Goal: Find specific page/section: Find specific page/section

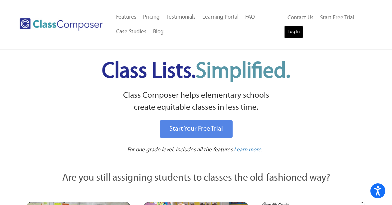
click at [296, 32] on link "Log In" at bounding box center [293, 31] width 19 height 13
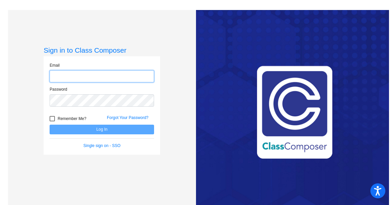
type input "mvarney@mbgsd.org"
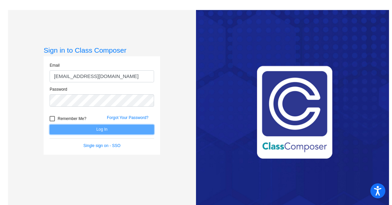
click at [85, 130] on button "Log In" at bounding box center [102, 130] width 105 height 10
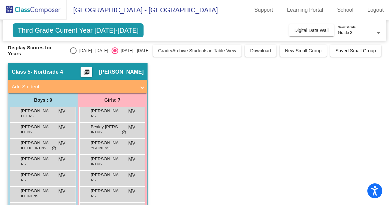
click at [74, 54] on div "Select an option" at bounding box center [73, 50] width 7 height 7
click at [73, 54] on input "2024 - 2025" at bounding box center [73, 54] width 0 height 0
radio input "true"
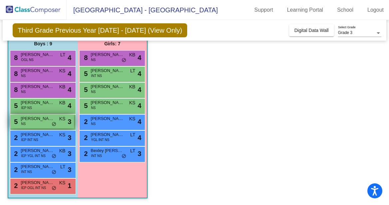
click at [44, 120] on span "Nicolas Spadaccio" at bounding box center [37, 118] width 33 height 7
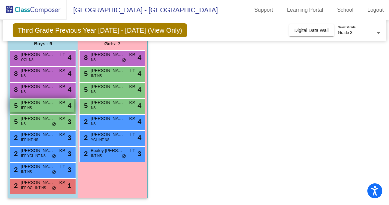
click at [39, 111] on div "5 Christiano Ortiz IEP NS KB lock do_not_disturb_alt 4" at bounding box center [42, 106] width 64 height 14
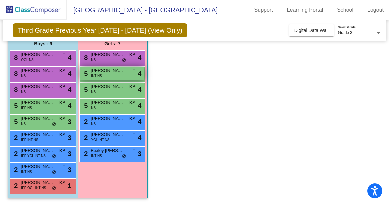
click at [123, 71] on span "Elena Radnor" at bounding box center [107, 70] width 33 height 7
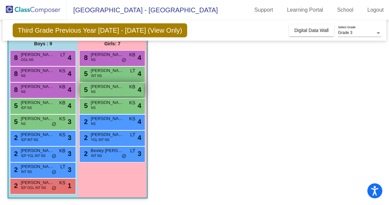
click at [115, 88] on span "Hannah Parkinson" at bounding box center [107, 86] width 33 height 7
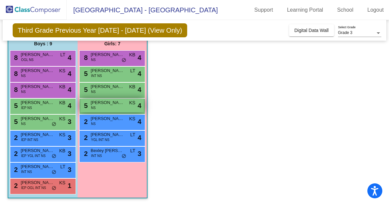
click at [112, 107] on div "5 Hayden Ledford NS KS lock do_not_disturb_alt 4" at bounding box center [112, 106] width 64 height 14
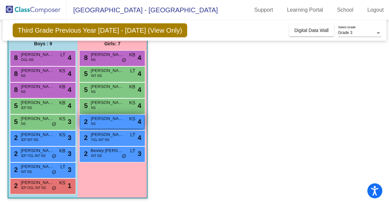
click at [110, 123] on div "2 Amina Meholli NS KS lock do_not_disturb_alt 4" at bounding box center [112, 122] width 64 height 14
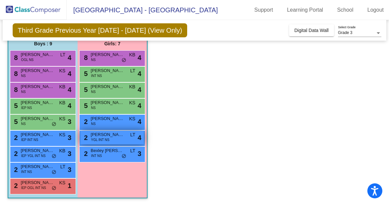
click at [105, 142] on span "YGL INT NS" at bounding box center [100, 139] width 18 height 5
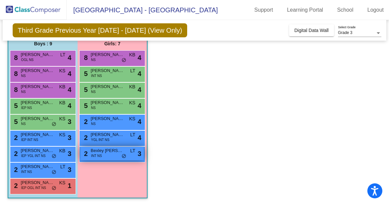
click at [112, 157] on div "2 Bexley Trimble INT NS LT lock do_not_disturb_alt 3" at bounding box center [112, 154] width 64 height 14
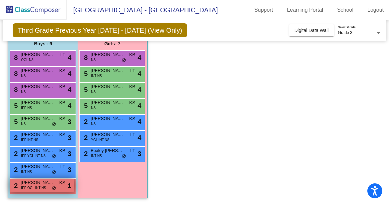
click at [36, 181] on span "Jameson-Joseph Tate" at bounding box center [37, 182] width 33 height 7
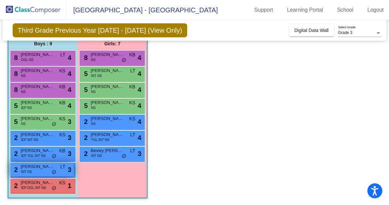
click at [29, 171] on span "INT NS" at bounding box center [26, 171] width 11 height 5
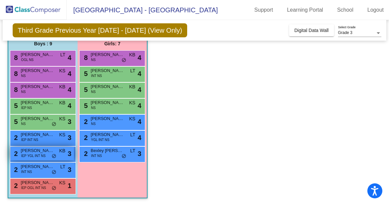
click at [34, 158] on span "IEP YGL INT NS" at bounding box center [33, 155] width 25 height 5
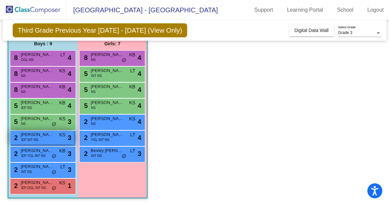
click at [41, 140] on div "2 Matthew Kern IEP INT NS KS lock do_not_disturb_alt 3" at bounding box center [42, 138] width 64 height 14
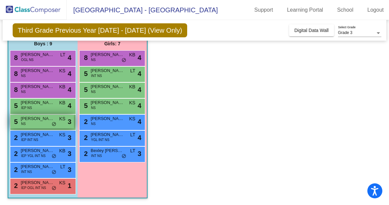
click at [31, 121] on span "Nicolas Spadaccio" at bounding box center [37, 118] width 33 height 7
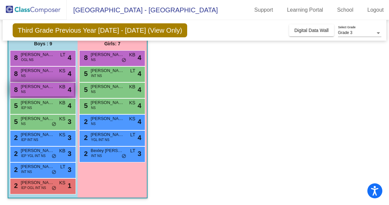
click at [45, 84] on span "Logan Stepp" at bounding box center [37, 86] width 33 height 7
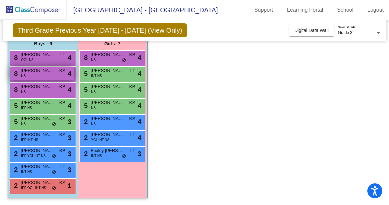
click at [30, 74] on div "8 JohnPaul Bolish NS KS lock do_not_disturb_alt 4" at bounding box center [42, 74] width 64 height 14
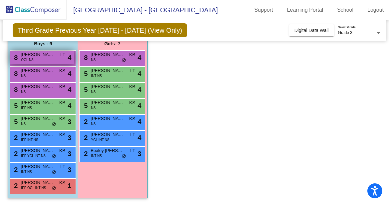
click at [35, 57] on span "Benjamin Lima" at bounding box center [37, 54] width 33 height 7
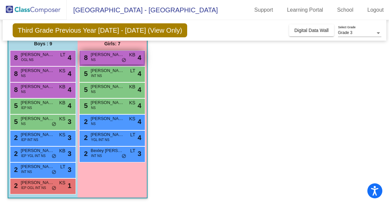
click at [93, 57] on span "Phebe Weir" at bounding box center [107, 54] width 33 height 7
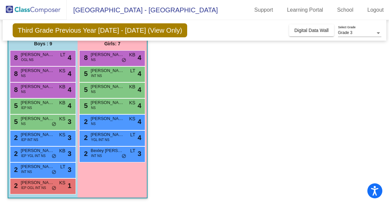
click at [224, 98] on app-classroom "Class 5 - Northside 4 picture_as_pdf Melina Varney Add Student First Name Last …" at bounding box center [194, 106] width 373 height 198
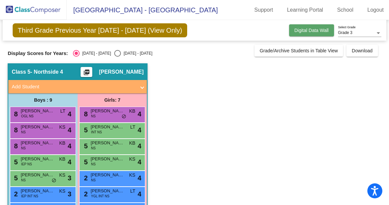
click at [289, 30] on button "Digital Data Wall" at bounding box center [311, 30] width 45 height 12
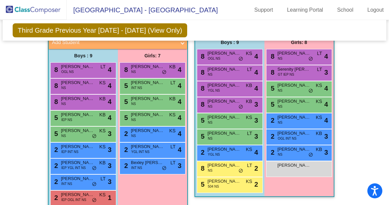
scroll to position [805, 0]
